Goal: Check status: Check status

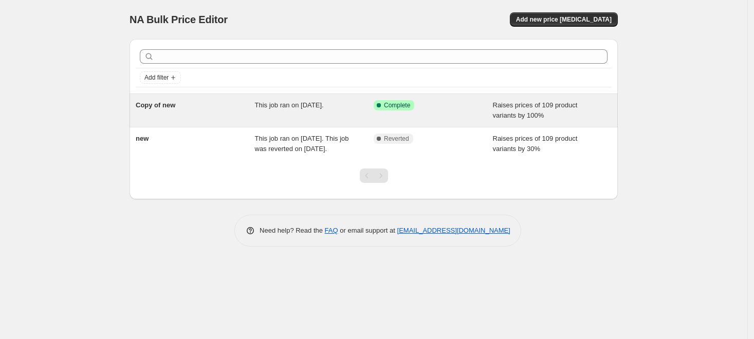
click at [354, 106] on div "This job ran on [DATE]." at bounding box center [314, 110] width 119 height 21
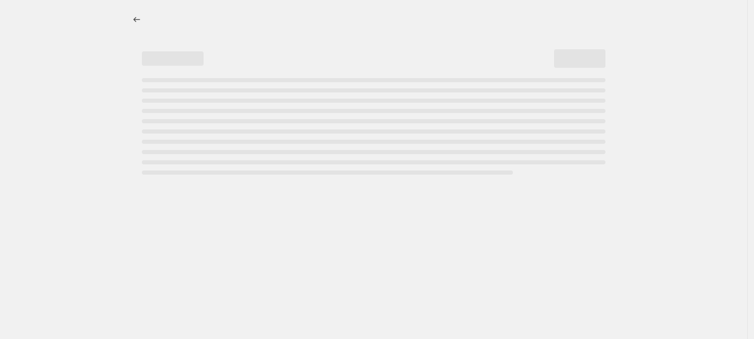
select select "percentage"
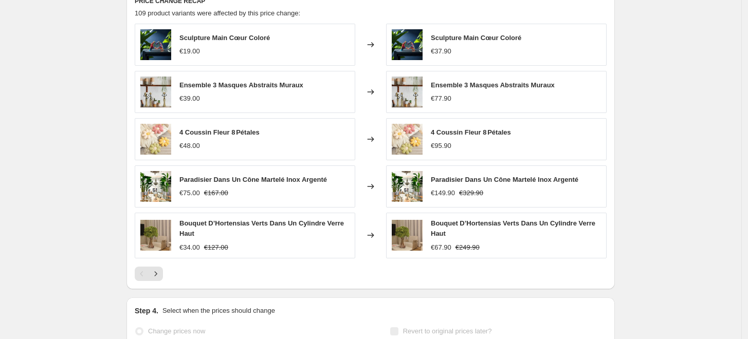
scroll to position [948, 0]
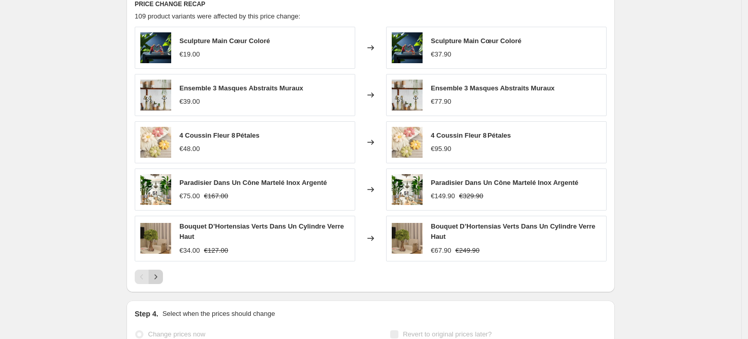
click at [160, 277] on icon "Next" at bounding box center [156, 277] width 10 height 10
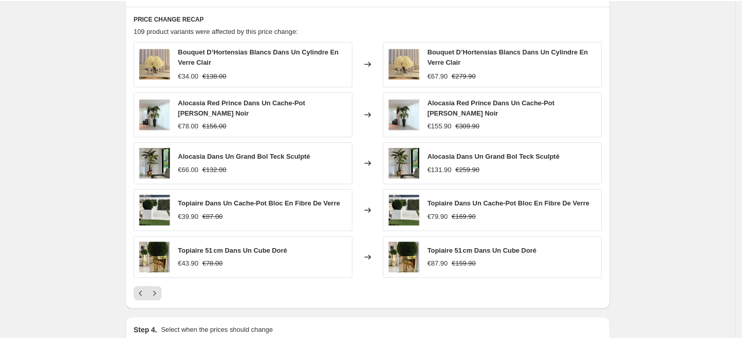
scroll to position [926, 0]
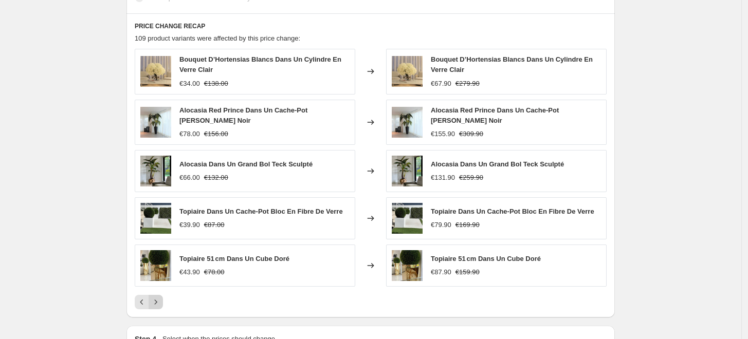
click at [157, 300] on icon "Next" at bounding box center [156, 302] width 3 height 5
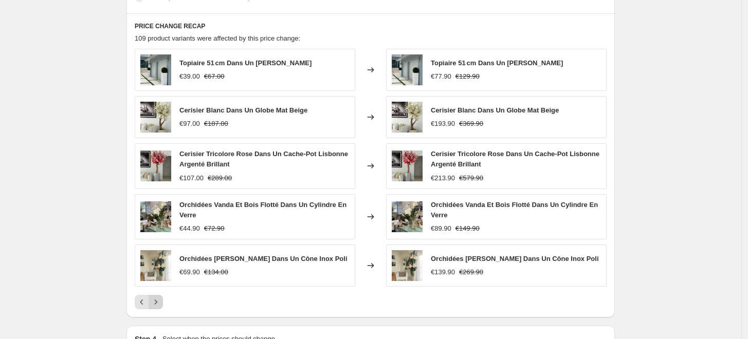
click at [159, 298] on icon "Next" at bounding box center [156, 302] width 10 height 10
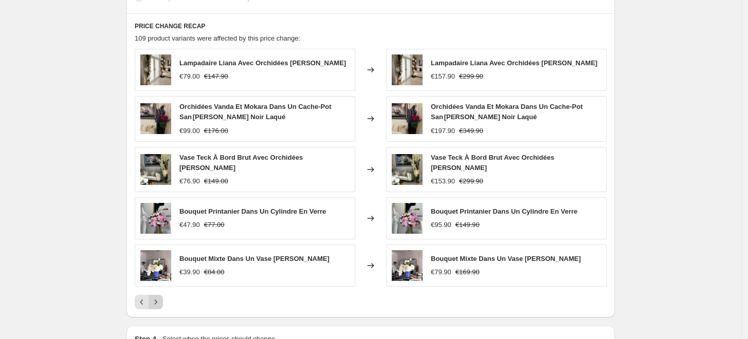
click at [157, 300] on icon "Next" at bounding box center [156, 302] width 3 height 5
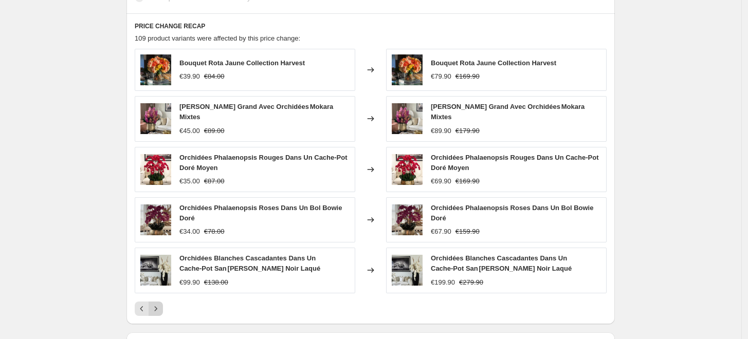
click at [159, 302] on button "Next" at bounding box center [156, 309] width 14 height 14
